Goal: Transaction & Acquisition: Purchase product/service

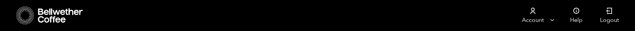
scroll to position [261, 0]
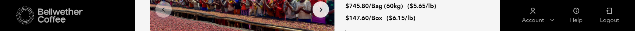
select select "bag-3"
click option "Bag (60kg) (132 lbs)" at bounding box center [0, 0] width 0 height 0
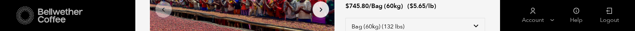
type input "1"
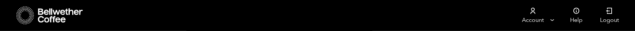
scroll to position [447, 0]
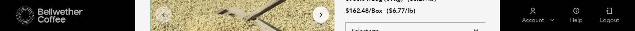
click at [346, 22] on select "Select size Bag (69kg) (152 lbs) Box (24 lbs)" at bounding box center [416, 31] width 140 height 18
select select "box"
click option "Box (24 lbs)" at bounding box center [0, 0] width 0 height 0
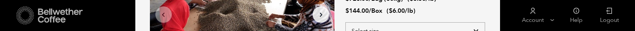
click at [346, 22] on select "Select size Bag (60kg) (132 lbs) Box (24 lbs)" at bounding box center [416, 31] width 140 height 18
select select "box"
click option "Box (24 lbs)" at bounding box center [0, 0] width 0 height 0
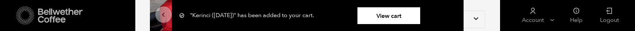
click at [485, 31] on div "Your browser does not support the video tag. Your browser does not support the …" at bounding box center [317, 27] width 365 height 182
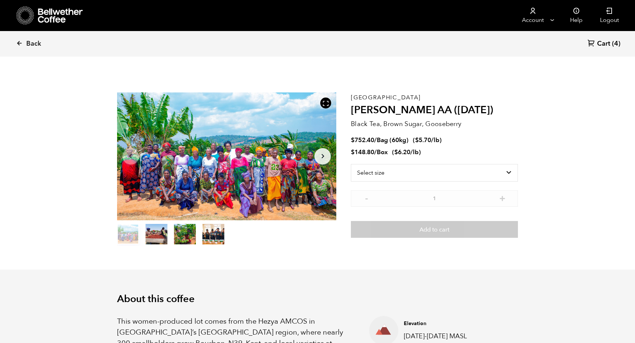
scroll to position [318, 389]
click at [351, 164] on select "Select size Bag (60kg) (132 lbs) Box (24 lbs)" at bounding box center [434, 173] width 167 height 18
select select "box"
click option "Box (24 lbs)" at bounding box center [0, 0] width 0 height 0
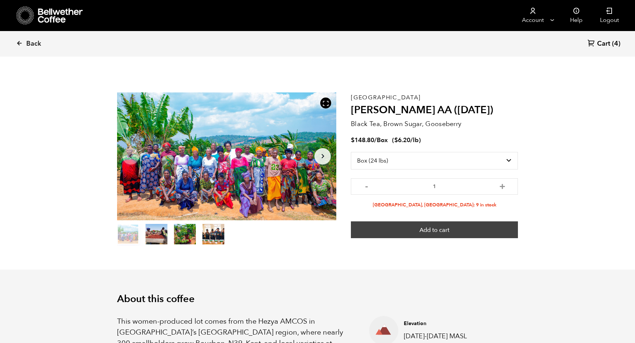
click at [443, 233] on button "Add to cart" at bounding box center [434, 229] width 167 height 17
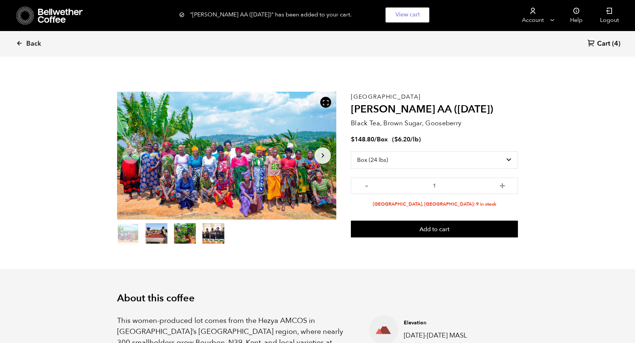
scroll to position [0, 0]
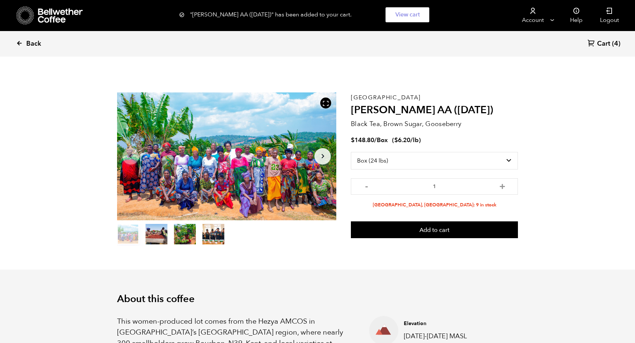
click at [20, 44] on icon at bounding box center [19, 43] width 7 height 7
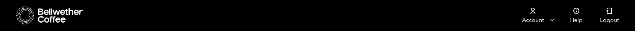
drag, startPoint x: 335, startPoint y: 74, endPoint x: 368, endPoint y: 68, distance: 33.6
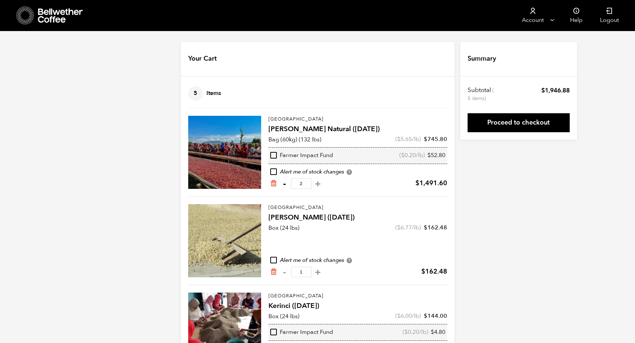
click at [285, 184] on button "-" at bounding box center [284, 183] width 9 height 7
type input "1"
click at [273, 171] on input "checkbox" at bounding box center [273, 171] width 7 height 7
checkbox input "true"
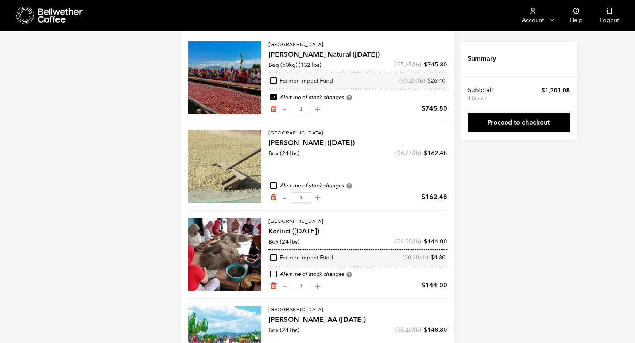
scroll to position [37, 0]
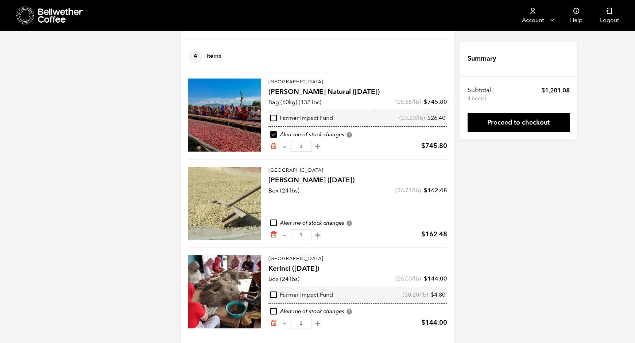
click at [274, 119] on input "checkbox" at bounding box center [273, 118] width 7 height 7
checkbox input "true"
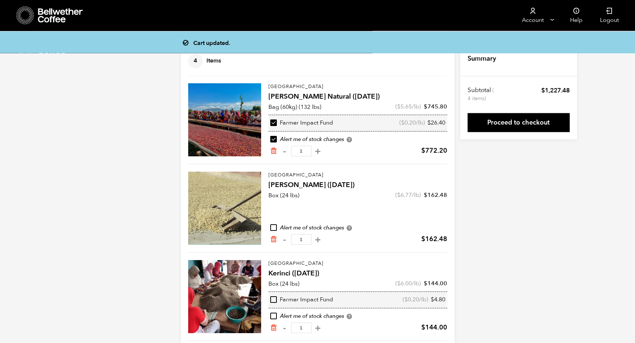
scroll to position [32, 0]
click at [272, 299] on input "checkbox" at bounding box center [273, 299] width 7 height 7
checkbox input "true"
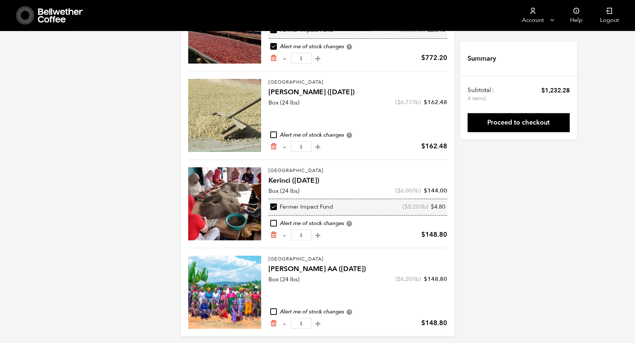
scroll to position [130, 0]
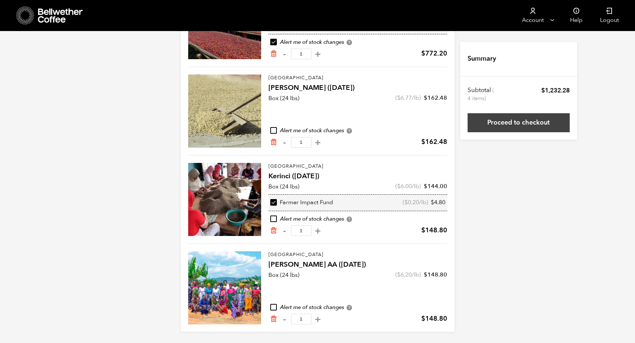
click at [508, 124] on link "Proceed to checkout" at bounding box center [519, 122] width 102 height 19
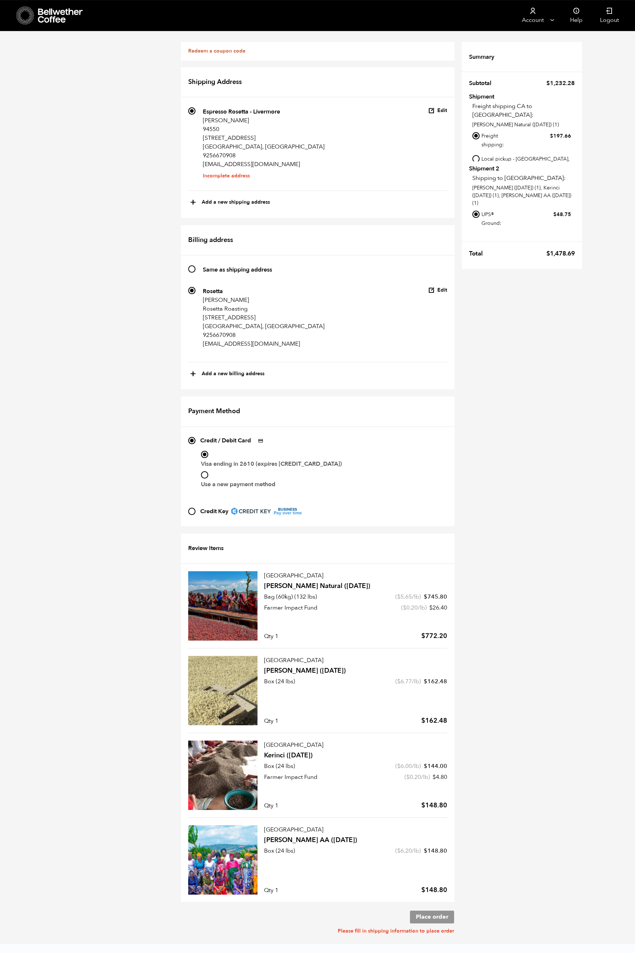
scroll to position [15, 0]
click at [477, 155] on input "Local pickup - [GEOGRAPHIC_DATA], [GEOGRAPHIC_DATA]" at bounding box center [476, 158] width 7 height 7
radio input "true"
click at [474, 228] on input "Local pickup - [GEOGRAPHIC_DATA], [GEOGRAPHIC_DATA]" at bounding box center [476, 231] width 7 height 7
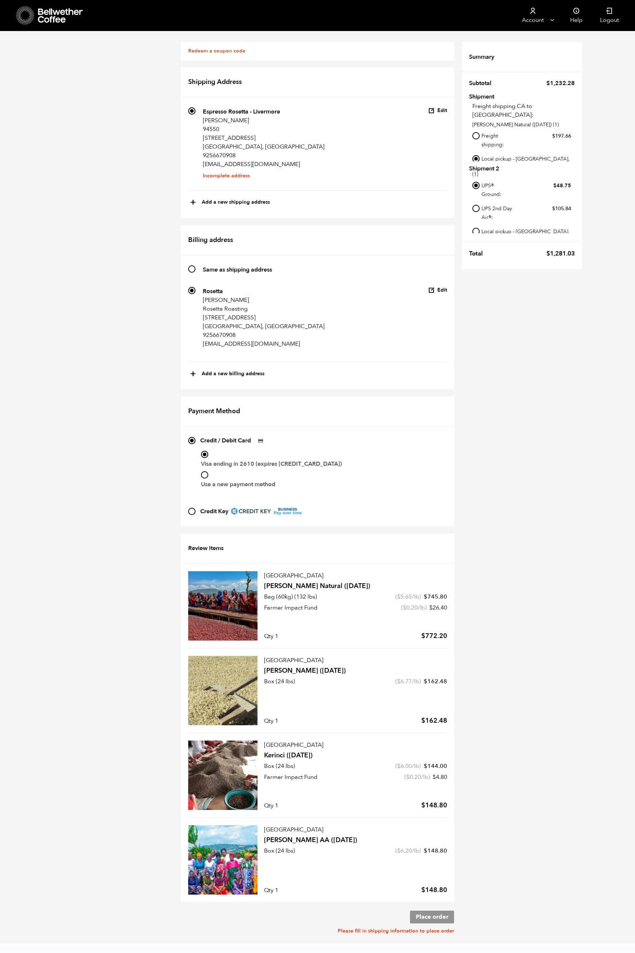
radio input "true"
click at [311, 666] on h4 "Flor de Maiz (MAY 25)" at bounding box center [355, 670] width 183 height 9
click at [250, 656] on div at bounding box center [222, 690] width 69 height 69
click at [415, 677] on span "( $ 6.77 /lb)" at bounding box center [409, 681] width 26 height 8
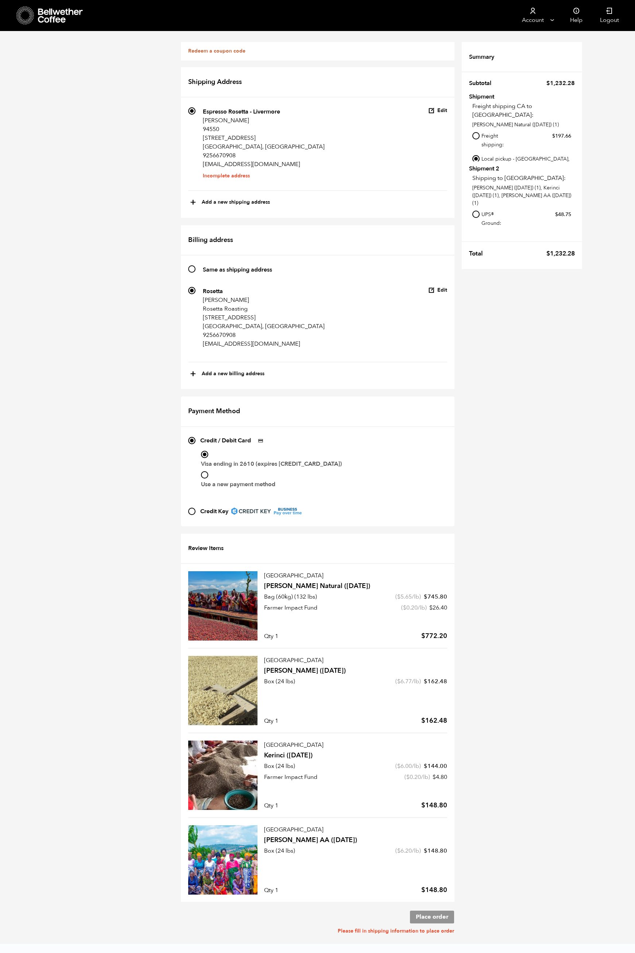
scroll to position [347, 0]
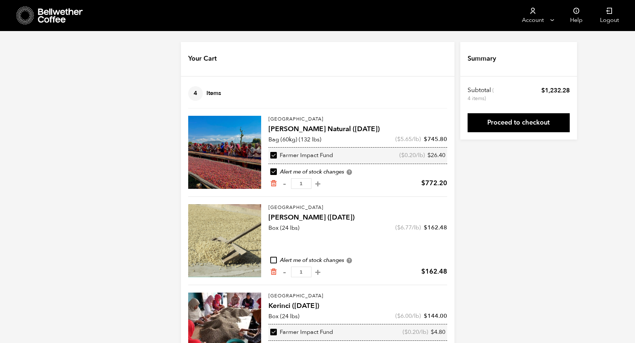
scroll to position [130, 0]
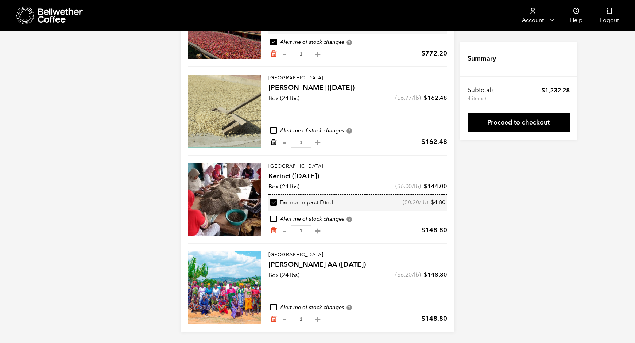
click at [274, 143] on icon "Remove from cart" at bounding box center [273, 141] width 7 height 7
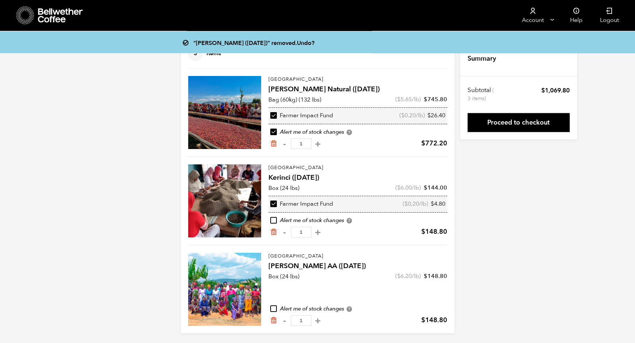
scroll to position [41, 0]
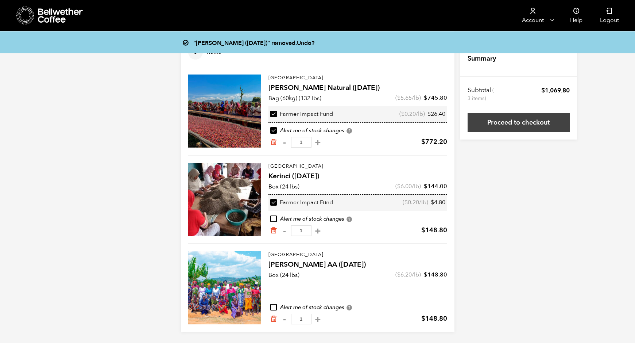
click at [529, 125] on link "Proceed to checkout" at bounding box center [519, 122] width 102 height 19
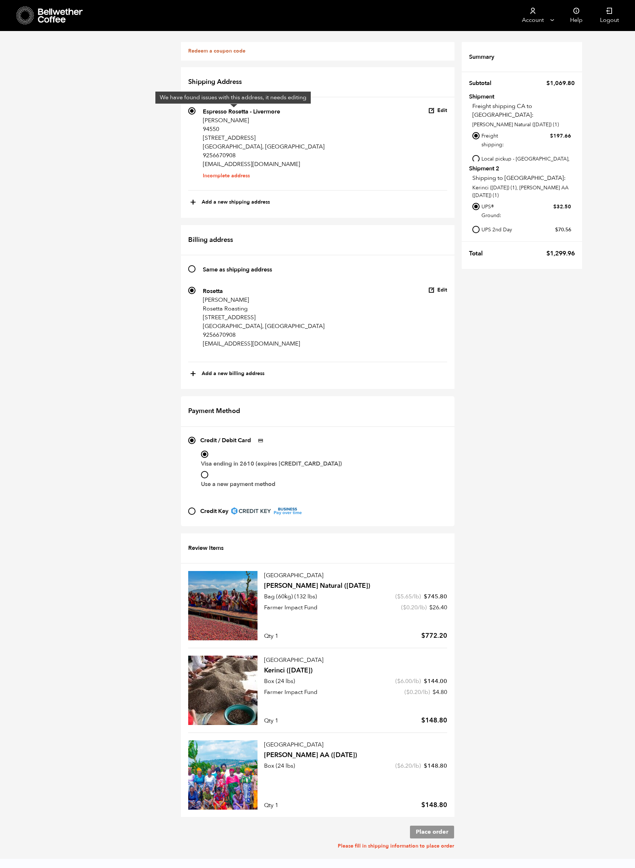
click at [219, 176] on li "Incomplete address" at bounding box center [264, 176] width 122 height 0
click at [196, 115] on input "210 Espresso Rosetta - Livermore [PERSON_NAME] [GEOGRAPHIC_DATA][STREET_ADDRESS…" at bounding box center [191, 110] width 7 height 7
click at [228, 176] on li "Incomplete address" at bounding box center [264, 176] width 122 height 0
click at [440, 111] on button "Edit" at bounding box center [437, 110] width 19 height 7
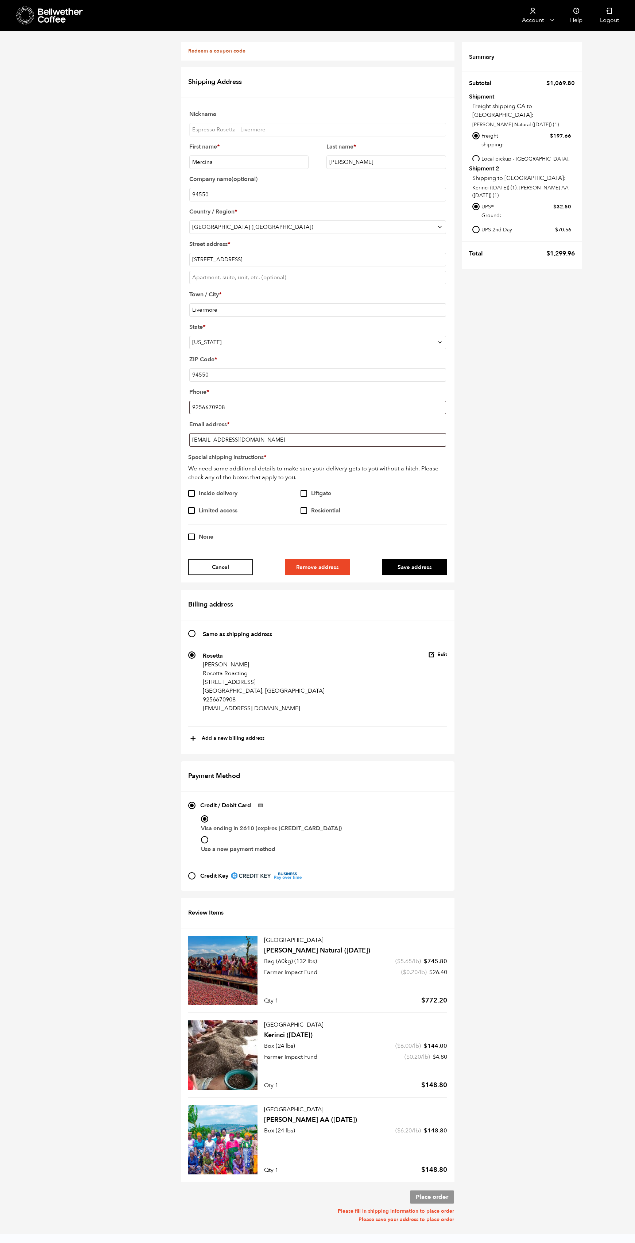
scroll to position [298, 0]
click at [193, 534] on input "None" at bounding box center [191, 537] width 7 height 7
checkbox input "true"
click at [194, 630] on input "Same as shipping address" at bounding box center [191, 633] width 7 height 7
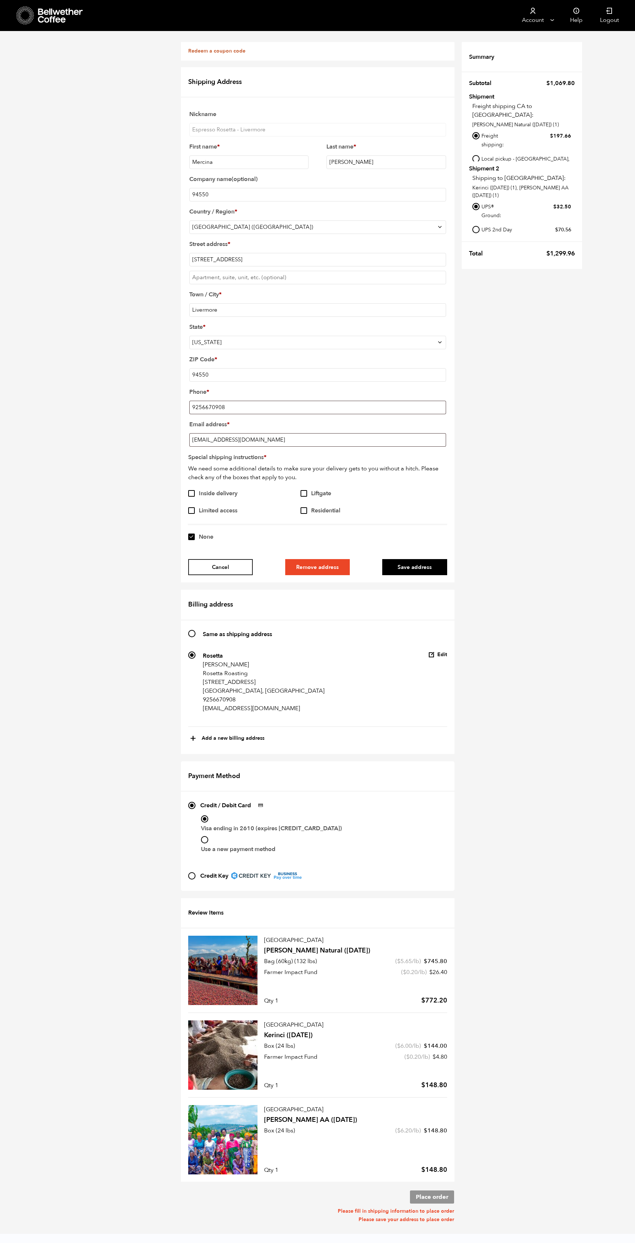
radio input "true"
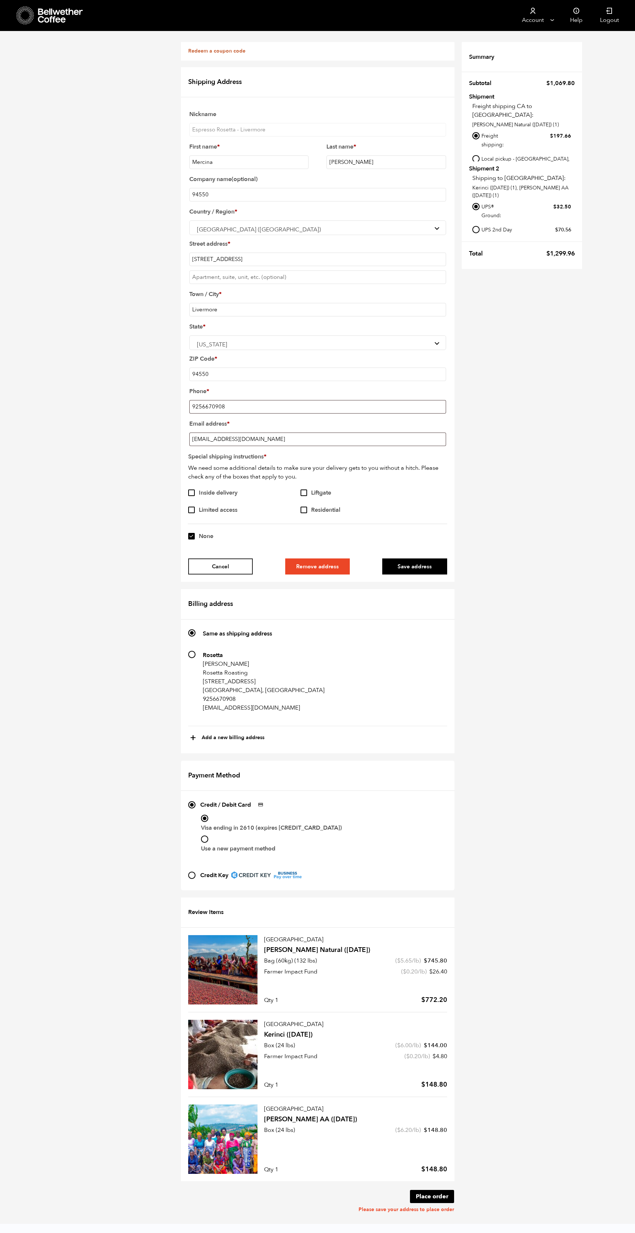
scroll to position [890, 0]
click at [474, 155] on input "Local pickup - [GEOGRAPHIC_DATA], [GEOGRAPHIC_DATA]" at bounding box center [476, 158] width 7 height 7
radio input "true"
click at [476, 223] on input "Local pickup - [GEOGRAPHIC_DATA], [GEOGRAPHIC_DATA]" at bounding box center [476, 223] width 7 height 7
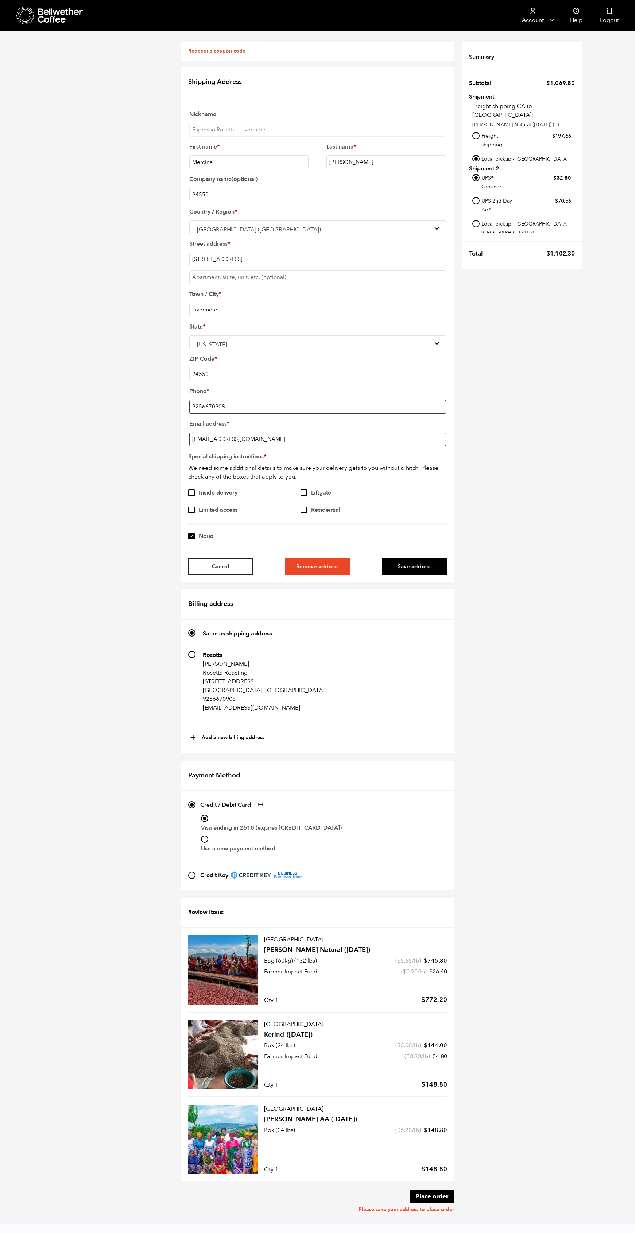
radio input "true"
click at [432, 893] on button "Place order" at bounding box center [432, 1196] width 44 height 13
